Goal: Task Accomplishment & Management: Use online tool/utility

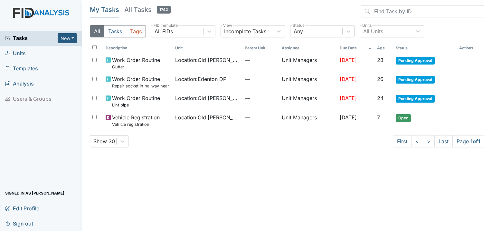
click at [18, 53] on span "Units" at bounding box center [15, 53] width 21 height 10
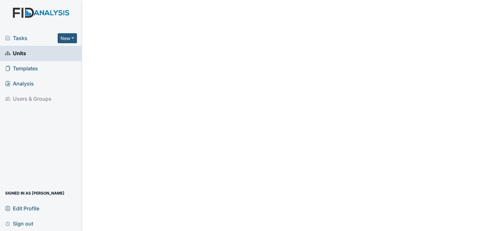
click at [29, 55] on link "Units" at bounding box center [41, 53] width 82 height 15
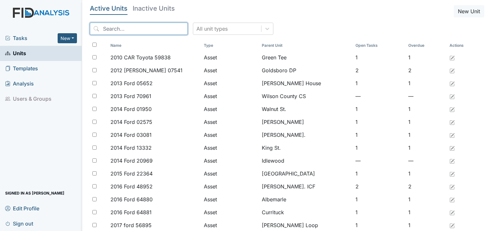
click at [153, 25] on input "search" at bounding box center [139, 29] width 98 height 12
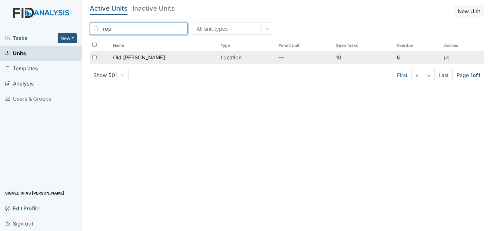
type input "rop"
click at [140, 55] on span "Old [PERSON_NAME]." at bounding box center [140, 57] width 54 height 8
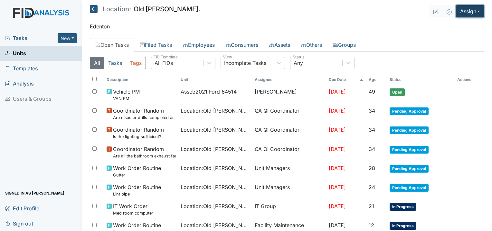
click at [466, 10] on button "Assign" at bounding box center [470, 11] width 28 height 12
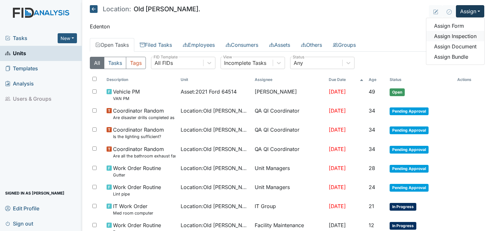
click at [453, 35] on link "Assign Inspection" at bounding box center [456, 36] width 58 height 10
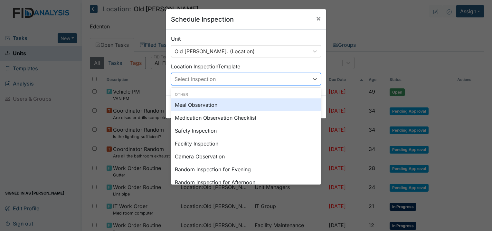
click at [227, 78] on div "Select Inspection" at bounding box center [240, 79] width 138 height 12
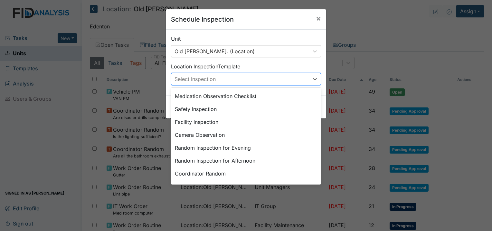
scroll to position [14, 0]
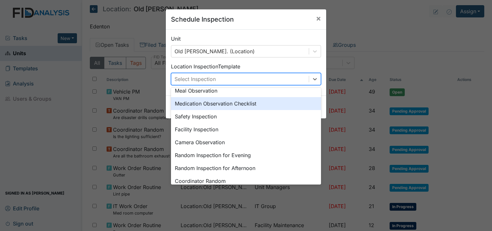
click at [236, 103] on div "Medication Observation Checklist" at bounding box center [246, 103] width 150 height 13
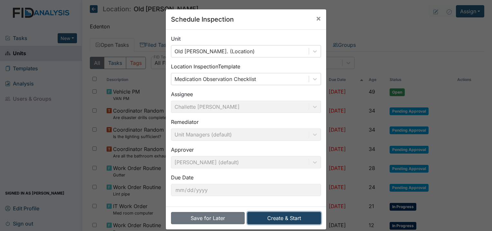
click at [315, 218] on button "Create & Start" at bounding box center [284, 218] width 74 height 12
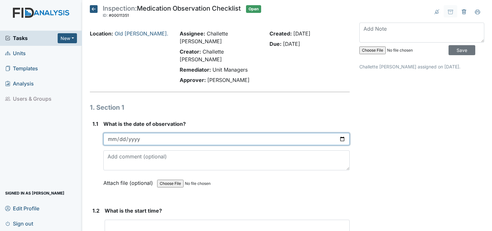
click at [111, 133] on input "date" at bounding box center [226, 139] width 246 height 12
type input "2025-10-09"
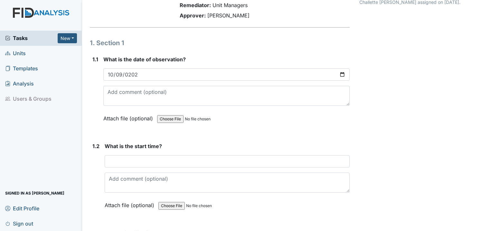
click at [139, 142] on div "What is the start time? This field is required. Attach file (optional) You can …" at bounding box center [227, 177] width 245 height 71
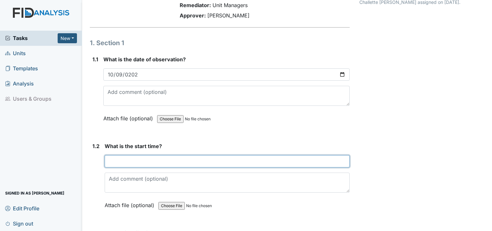
click at [139, 155] on input "text" at bounding box center [227, 161] width 245 height 12
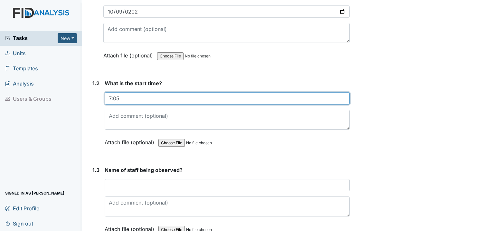
scroll to position [161, 0]
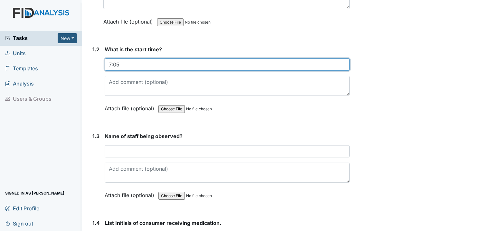
type input "7:05"
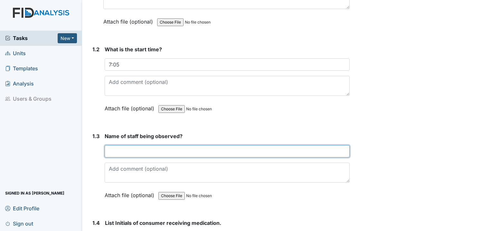
click at [142, 145] on input "text" at bounding box center [227, 151] width 245 height 12
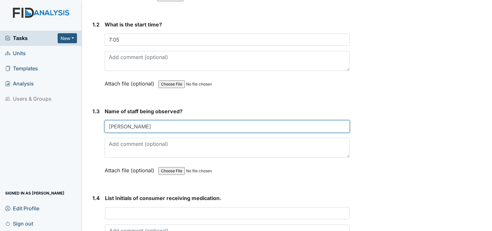
scroll to position [226, 0]
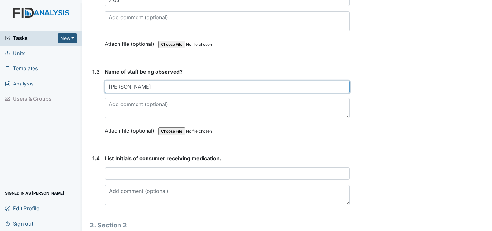
type input "Mary"
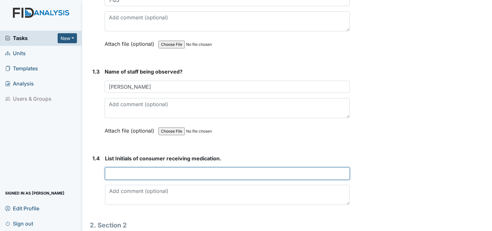
click at [149, 167] on input "text" at bounding box center [227, 173] width 245 height 12
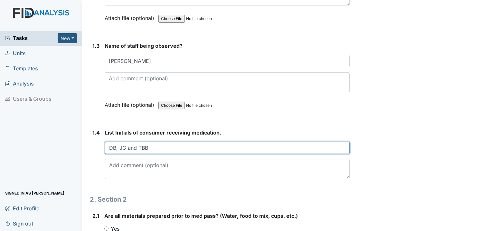
scroll to position [322, 0]
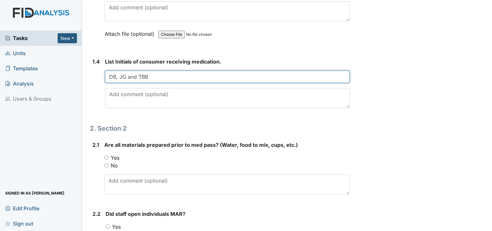
type input "DB, JG and TBB"
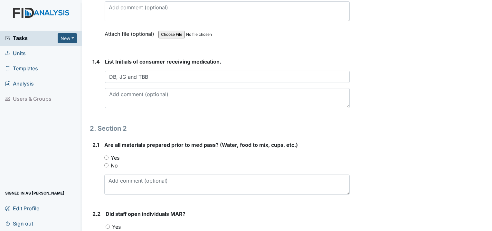
click at [105, 155] on input "Yes" at bounding box center [106, 157] width 4 height 4
radio input "true"
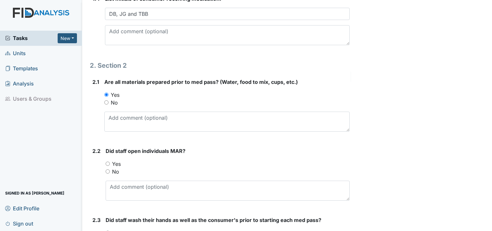
scroll to position [387, 0]
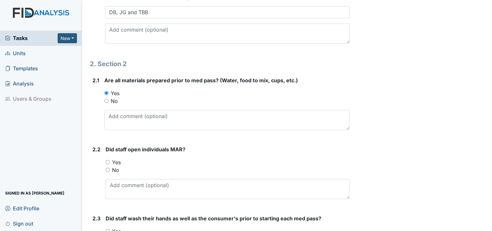
click at [107, 160] on input "Yes" at bounding box center [108, 162] width 4 height 4
radio input "true"
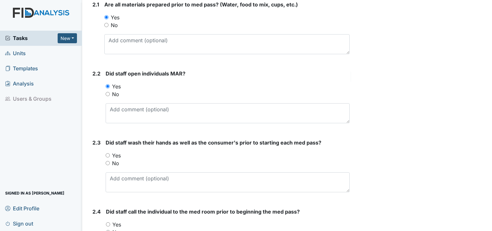
scroll to position [483, 0]
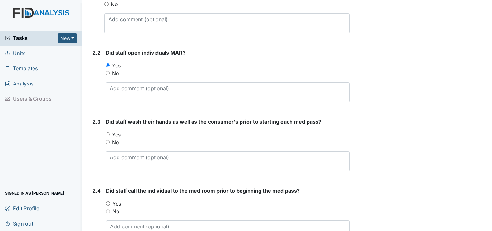
click at [110, 132] on input "Yes" at bounding box center [108, 134] width 4 height 4
radio input "true"
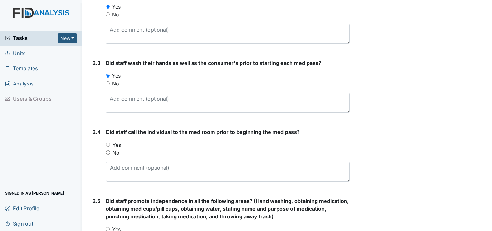
scroll to position [548, 0]
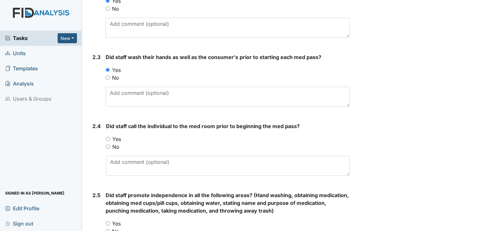
click at [109, 135] on div "Yes" at bounding box center [228, 139] width 244 height 8
click at [110, 137] on input "Yes" at bounding box center [108, 139] width 4 height 4
radio input "true"
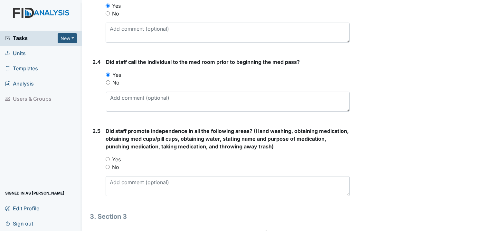
scroll to position [612, 0]
click at [107, 157] on input "Yes" at bounding box center [108, 159] width 4 height 4
radio input "true"
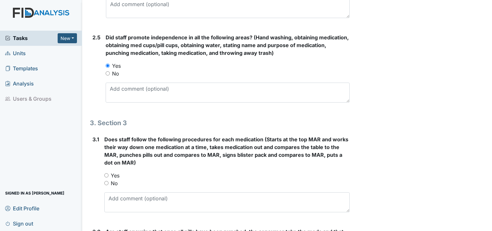
scroll to position [709, 0]
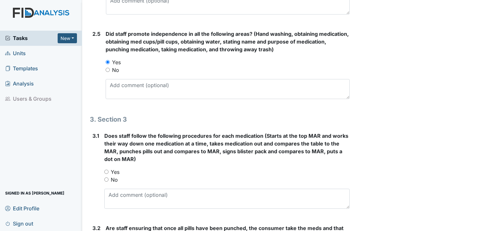
click at [106, 169] on input "Yes" at bounding box center [106, 171] width 4 height 4
radio input "true"
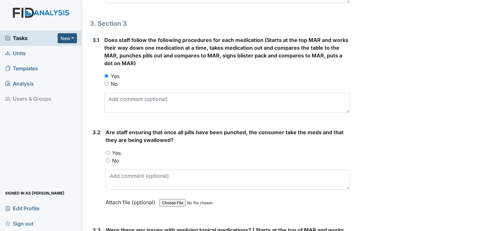
scroll to position [805, 0]
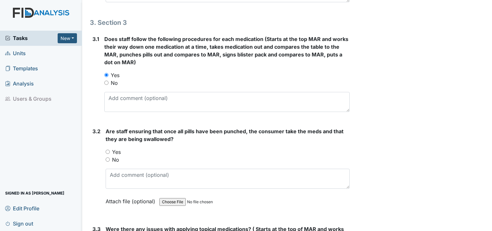
click at [108, 149] on input "Yes" at bounding box center [108, 151] width 4 height 4
radio input "true"
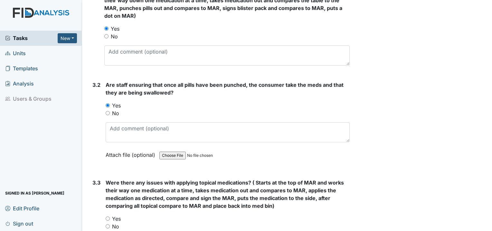
scroll to position [870, 0]
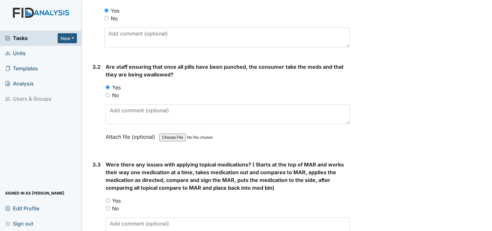
click at [108, 206] on input "No" at bounding box center [108, 208] width 4 height 4
radio input "true"
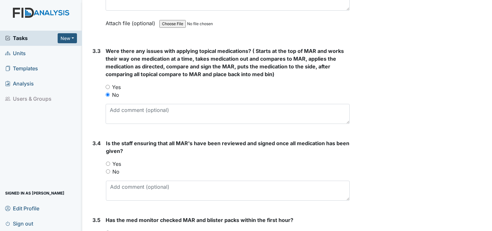
scroll to position [999, 0]
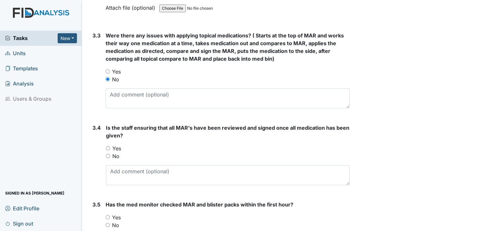
click at [107, 146] on input "Yes" at bounding box center [108, 148] width 4 height 4
radio input "true"
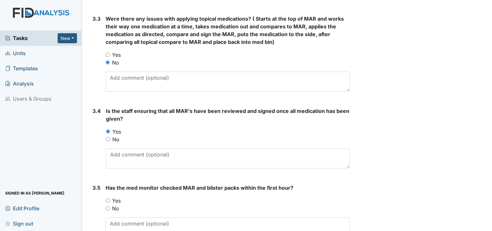
scroll to position [1036, 0]
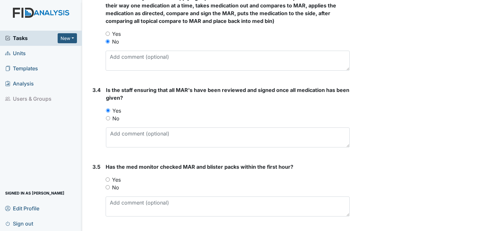
click at [108, 177] on input "Yes" at bounding box center [108, 179] width 4 height 4
radio input "true"
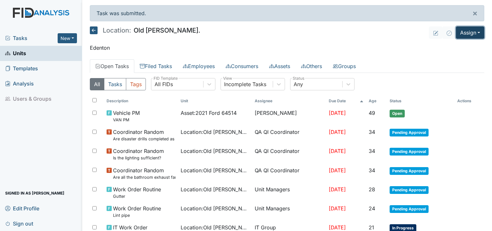
click at [467, 30] on button "Assign" at bounding box center [470, 32] width 28 height 12
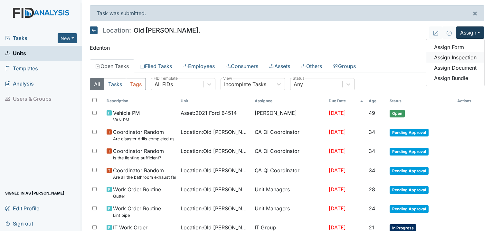
click at [450, 56] on link "Assign Inspection" at bounding box center [456, 57] width 58 height 10
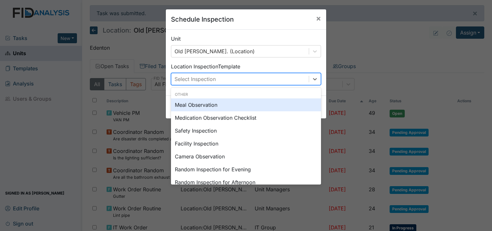
click at [252, 81] on div "Select Inspection" at bounding box center [240, 79] width 138 height 12
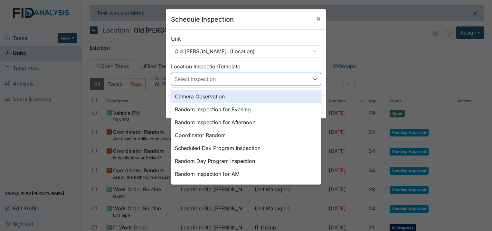
scroll to position [111, 0]
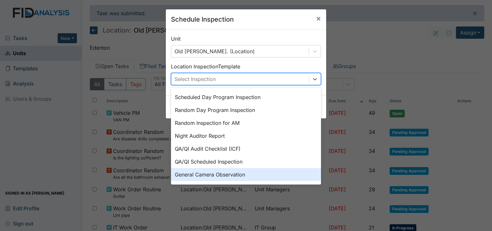
click at [228, 177] on div "General Camera Observation" at bounding box center [246, 174] width 150 height 13
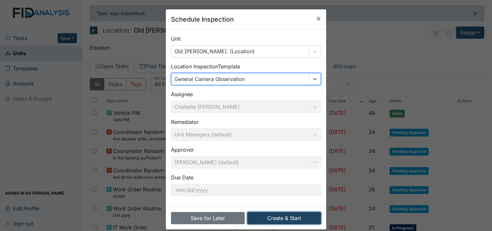
click at [273, 216] on button "Create & Start" at bounding box center [284, 218] width 74 height 12
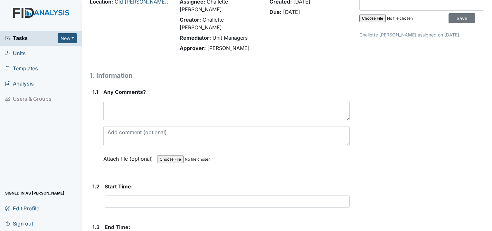
scroll to position [32, 0]
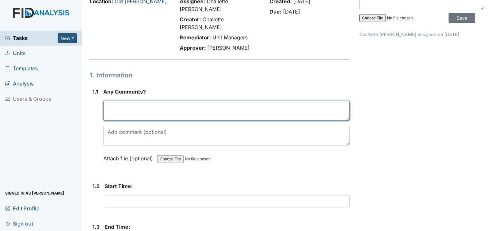
click at [150, 101] on textarea at bounding box center [226, 111] width 246 height 20
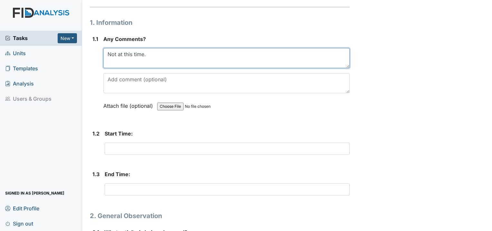
scroll to position [97, 0]
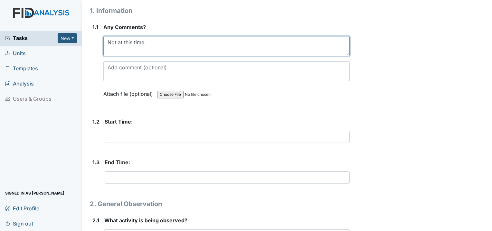
type textarea "Not at this time."
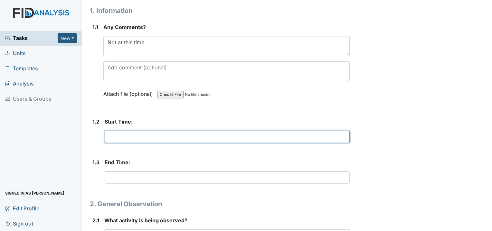
click at [122, 130] on input "text" at bounding box center [227, 136] width 245 height 12
type input "&"
type input "7:05"
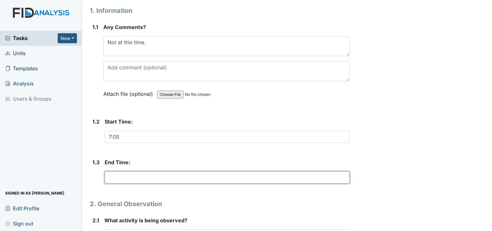
click at [130, 171] on input "text" at bounding box center [227, 177] width 245 height 12
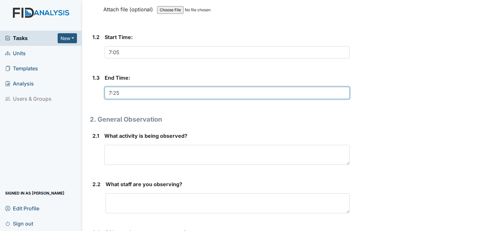
scroll to position [193, 0]
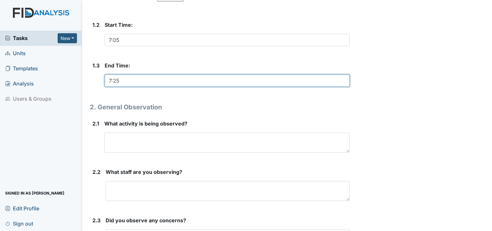
type input "7:25"
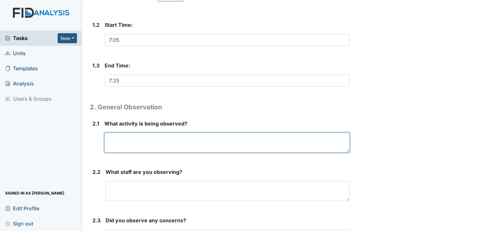
click at [154, 132] on textarea at bounding box center [227, 142] width 246 height 20
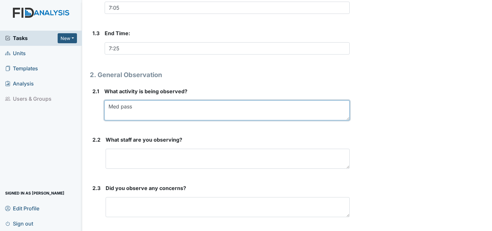
type textarea "Med pass"
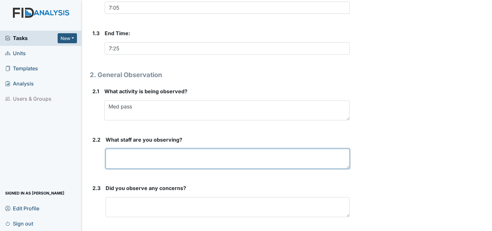
click at [147, 149] on textarea at bounding box center [228, 159] width 244 height 20
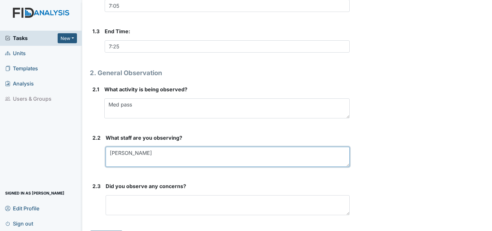
scroll to position [228, 0]
type textarea "Mary"
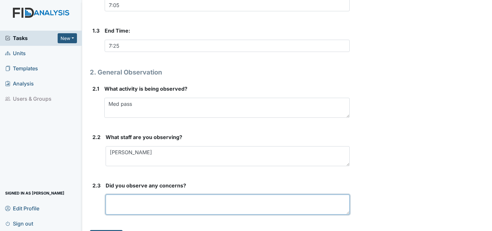
click at [144, 195] on textarea at bounding box center [228, 204] width 244 height 20
type textarea "No concerns at this time."
